Goal: Information Seeking & Learning: Learn about a topic

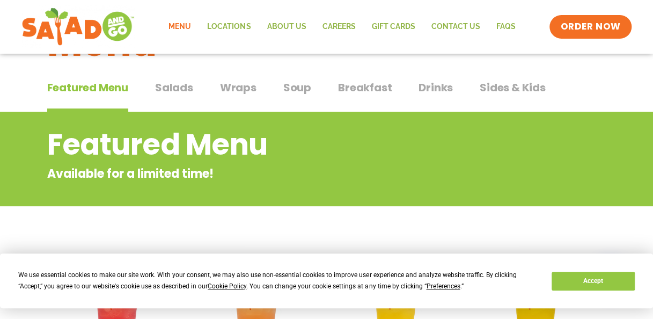
scroll to position [61, 0]
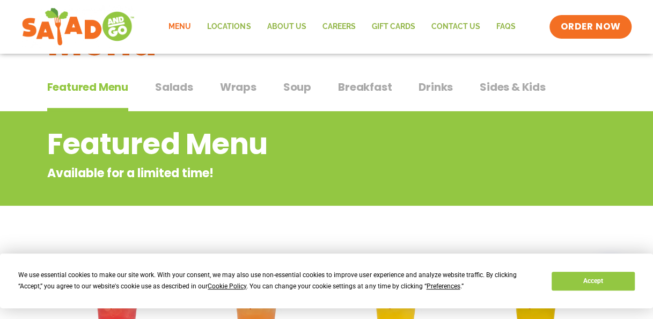
click at [172, 90] on span "Salads" at bounding box center [174, 87] width 38 height 16
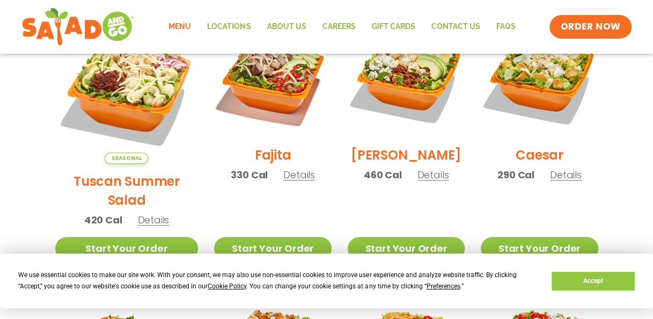
scroll to position [338, 0]
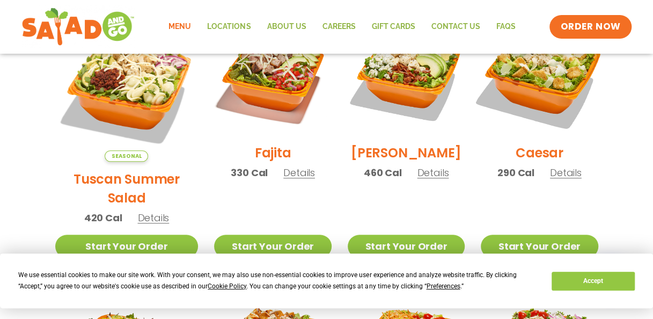
click at [490, 68] on img at bounding box center [539, 76] width 137 height 137
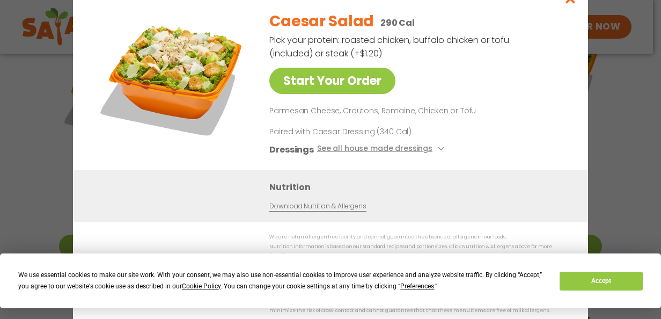
click at [192, 250] on div "We are not an allergen free facility and cannot guarantee the absence of allerg…" at bounding box center [330, 274] width 472 height 82
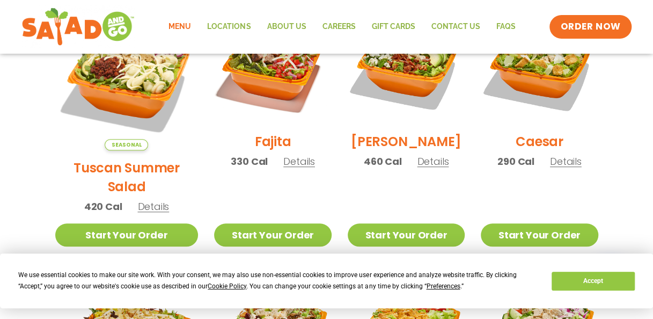
scroll to position [311, 0]
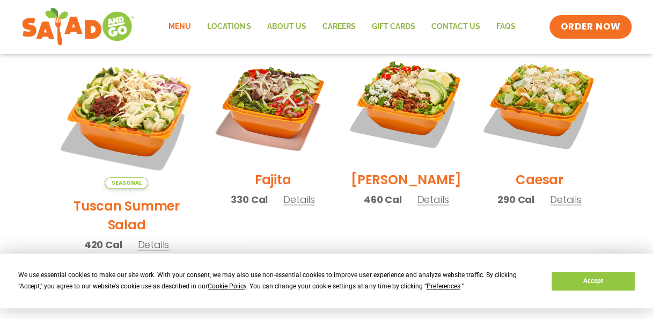
click at [142, 233] on div "Seasonal Tuscan Summer Salad 420 Cal Details" at bounding box center [126, 153] width 143 height 216
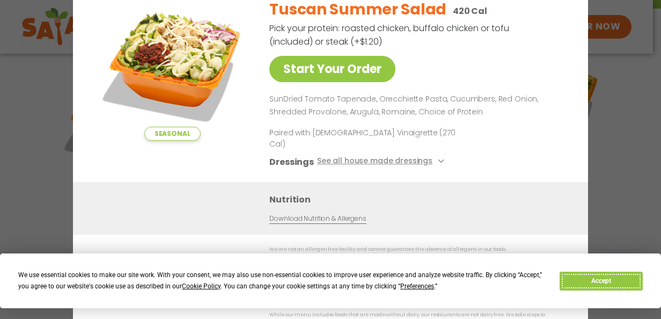
click at [607, 281] on button "Accept" at bounding box center [601, 281] width 83 height 19
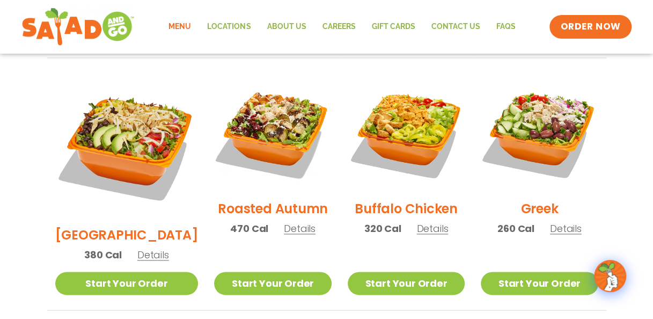
scroll to position [555, 0]
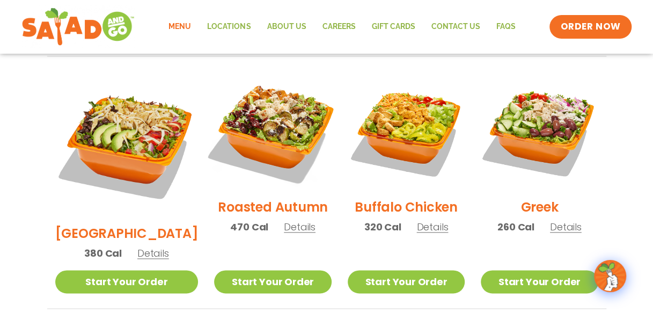
click at [260, 121] on img at bounding box center [272, 130] width 137 height 137
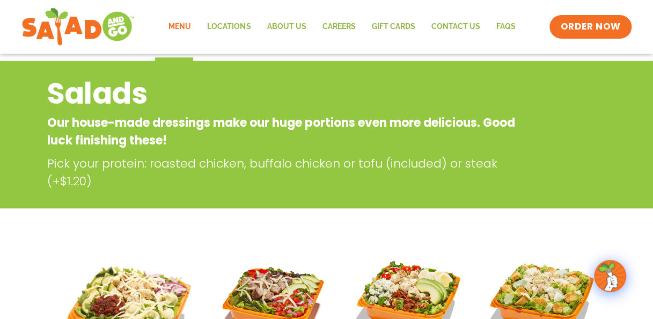
scroll to position [0, 0]
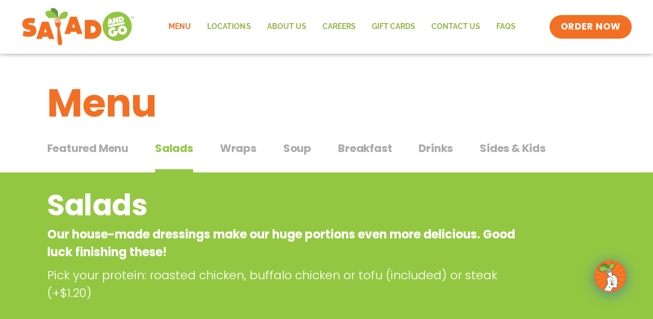
click at [247, 151] on span "Wraps" at bounding box center [238, 148] width 36 height 16
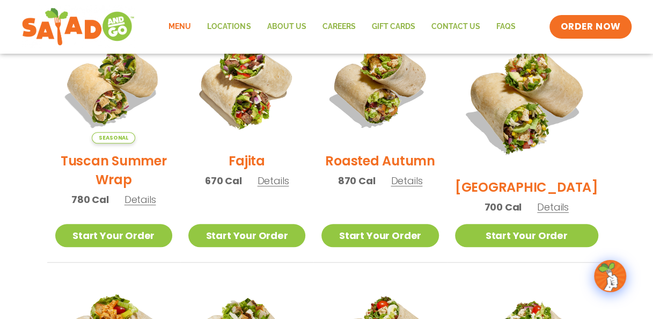
scroll to position [307, 0]
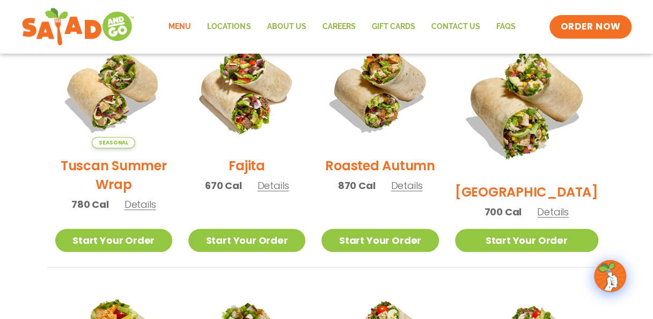
click at [558, 182] on h2 "[GEOGRAPHIC_DATA]" at bounding box center [526, 191] width 143 height 19
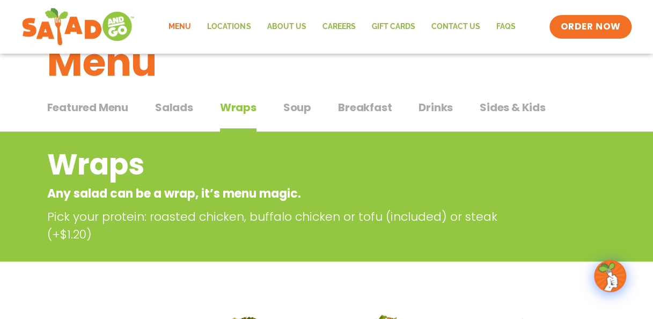
scroll to position [41, 0]
click at [179, 108] on span "Salads" at bounding box center [174, 107] width 38 height 16
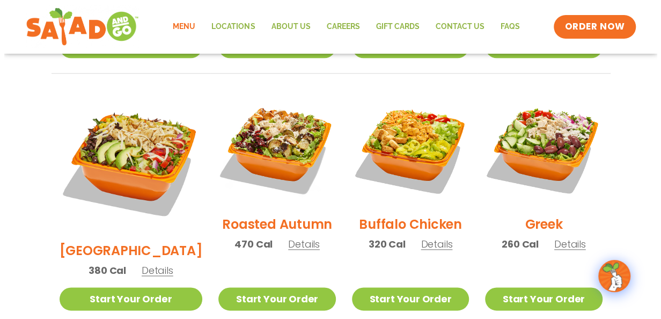
scroll to position [539, 0]
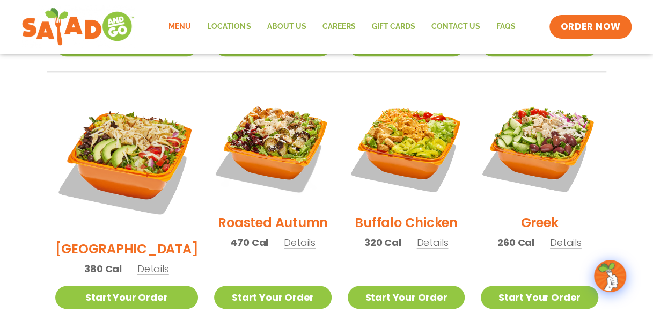
click at [148, 262] on span "Details" at bounding box center [153, 268] width 32 height 13
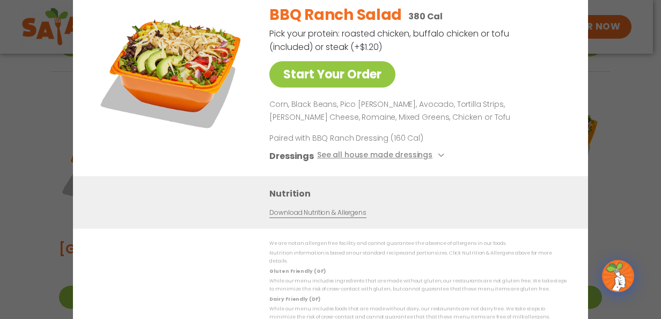
click at [393, 88] on div "BBQ Ranch Salad 380 Cal Pick your protein: roasted chicken, buffalo chicken or …" at bounding box center [415, 86] width 293 height 180
click at [389, 161] on button "See all house made dressings" at bounding box center [382, 155] width 130 height 13
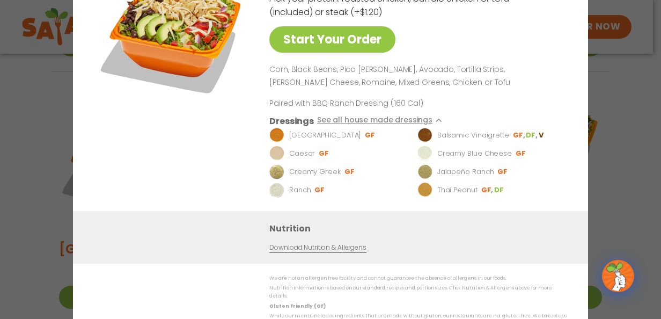
click at [515, 102] on div "BBQ Ranch Salad 380 Cal Pick your protein: roasted chicken, buffalo chicken or …" at bounding box center [415, 86] width 293 height 250
click at [448, 85] on p "Corn, Black Beans, Pico [PERSON_NAME], Avocado, Tortilla Strips, [PERSON_NAME] …" at bounding box center [415, 76] width 293 height 26
